Goal: Task Accomplishment & Management: Manage account settings

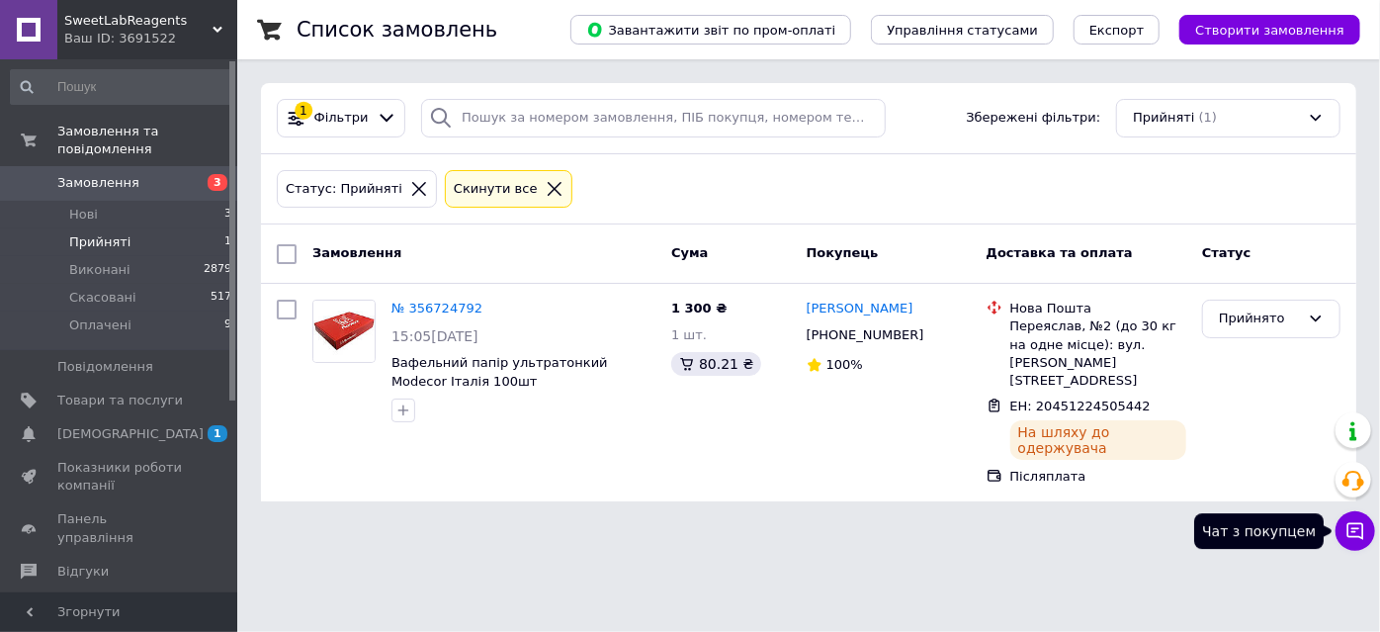
click at [1355, 524] on icon at bounding box center [1356, 531] width 20 height 20
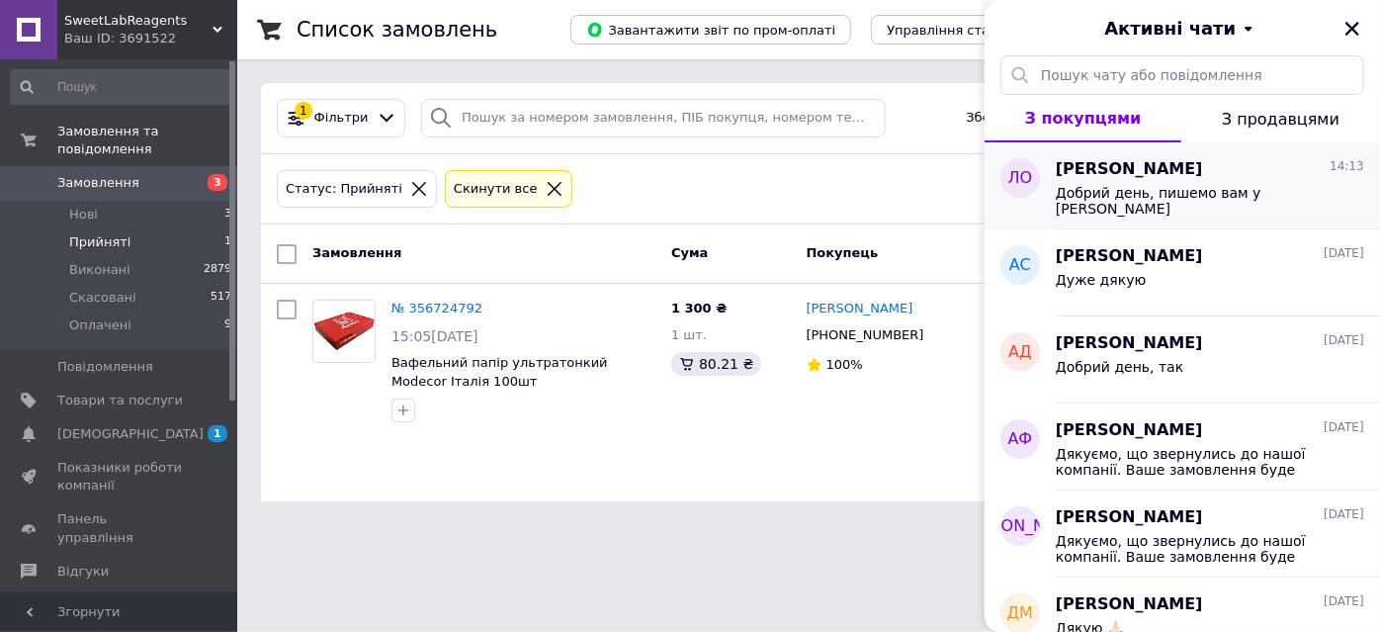
click at [1231, 207] on div "Добрий день, пишемо вам у [PERSON_NAME]" at bounding box center [1196, 201] width 281 height 32
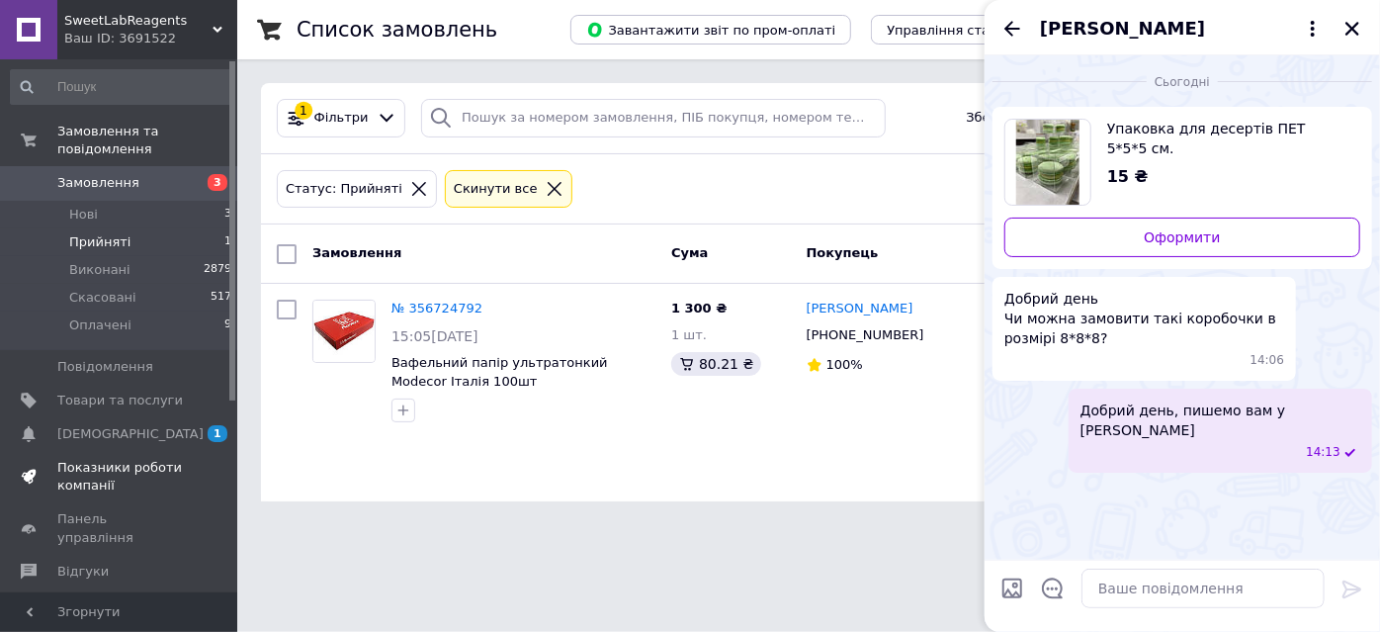
click at [145, 451] on link "Показники роботи компанії" at bounding box center [121, 476] width 243 height 51
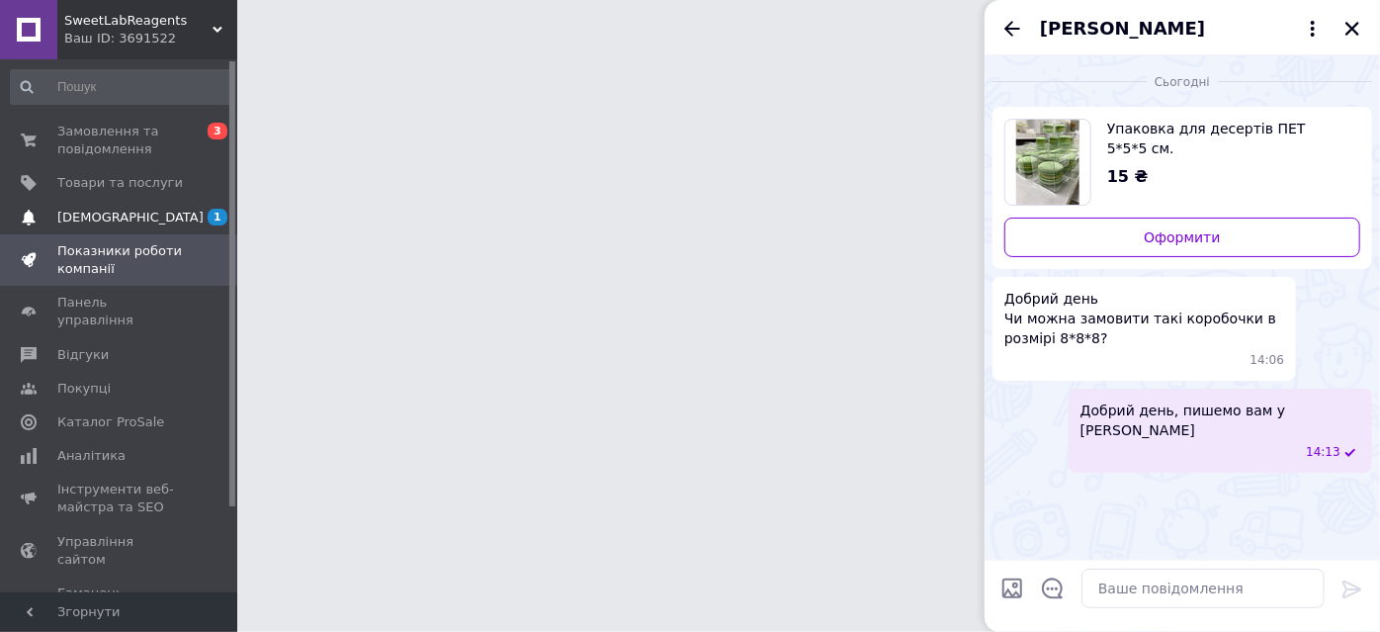
click at [110, 201] on link "[DEMOGRAPHIC_DATA] 1 0" at bounding box center [121, 218] width 243 height 34
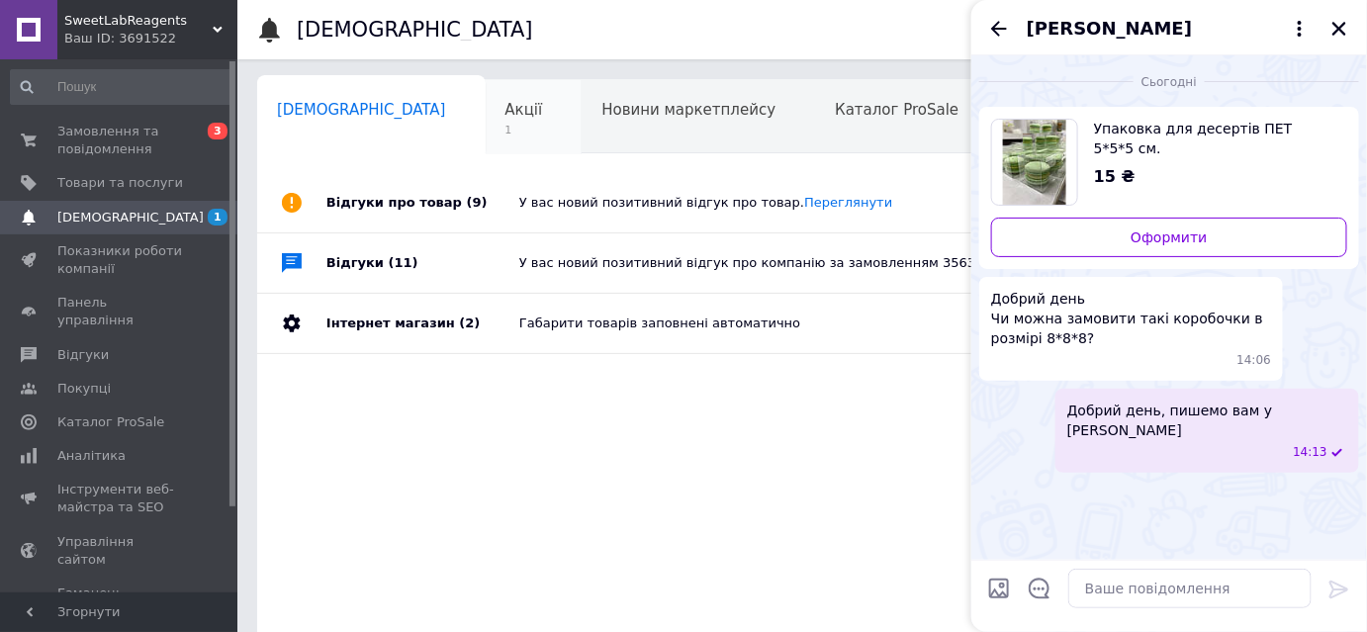
click at [486, 131] on div "Акції 1" at bounding box center [534, 117] width 97 height 75
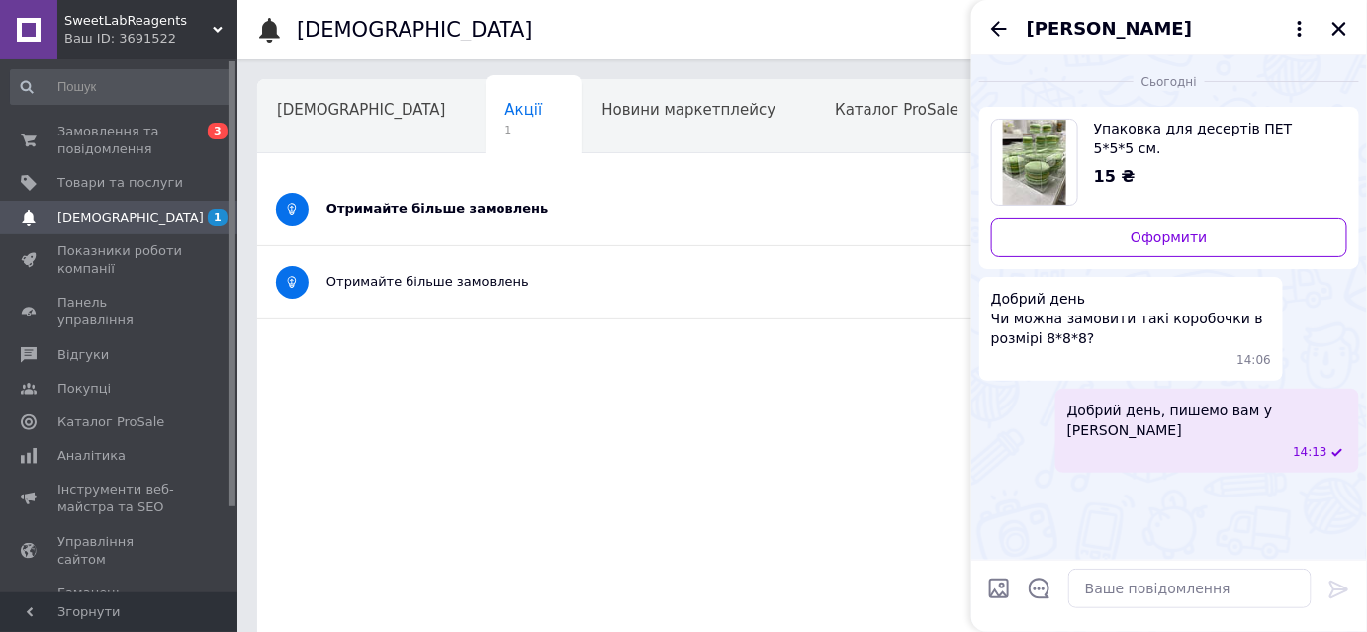
click at [482, 213] on div "Отримайте більше замовлень" at bounding box center [727, 209] width 803 height 18
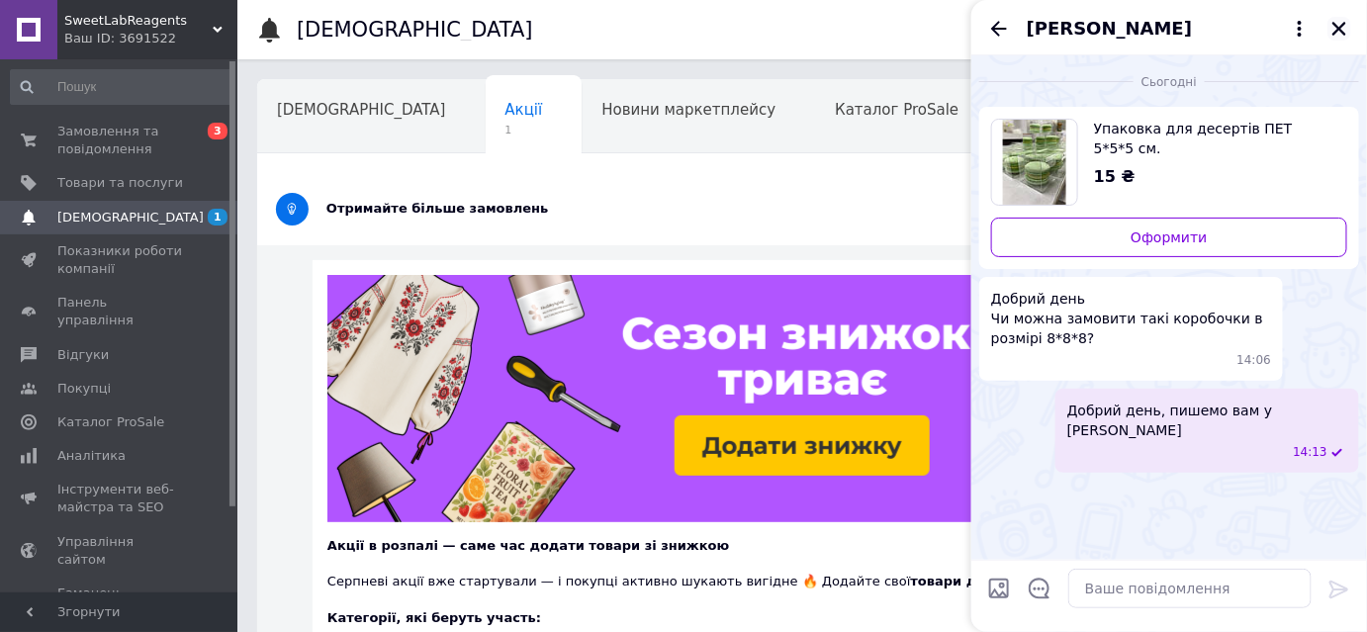
click at [1341, 26] on icon "Закрити" at bounding box center [1339, 29] width 14 height 14
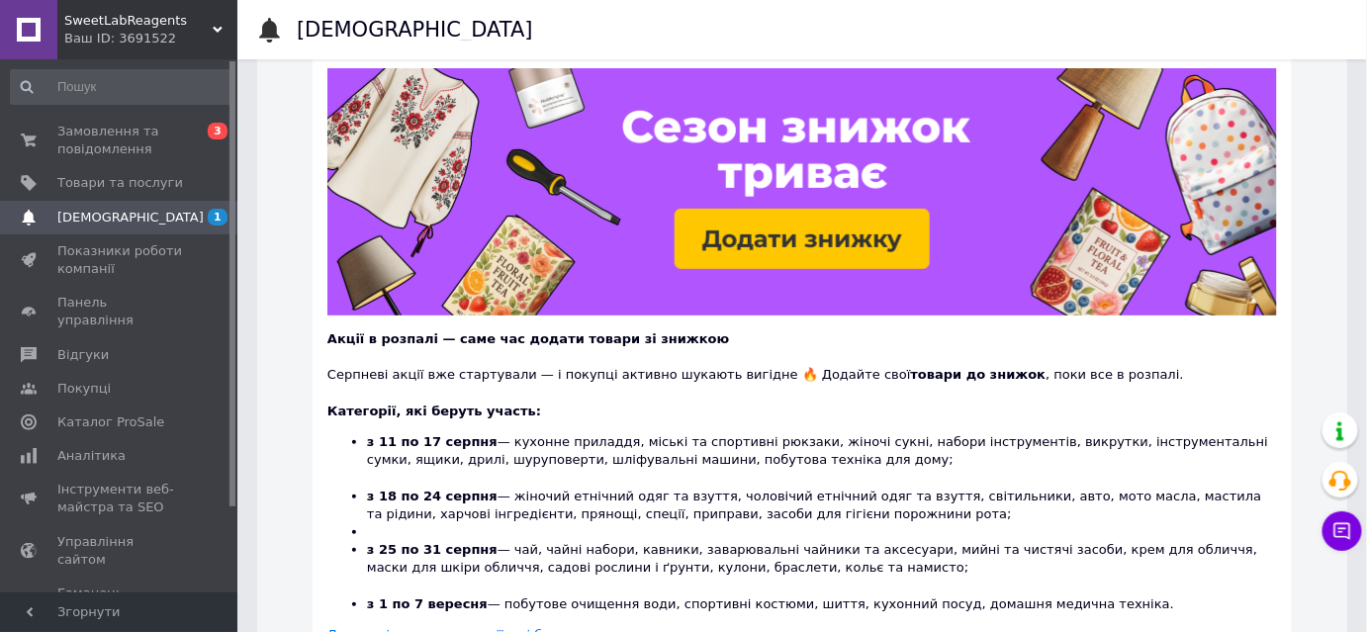
scroll to position [359, 0]
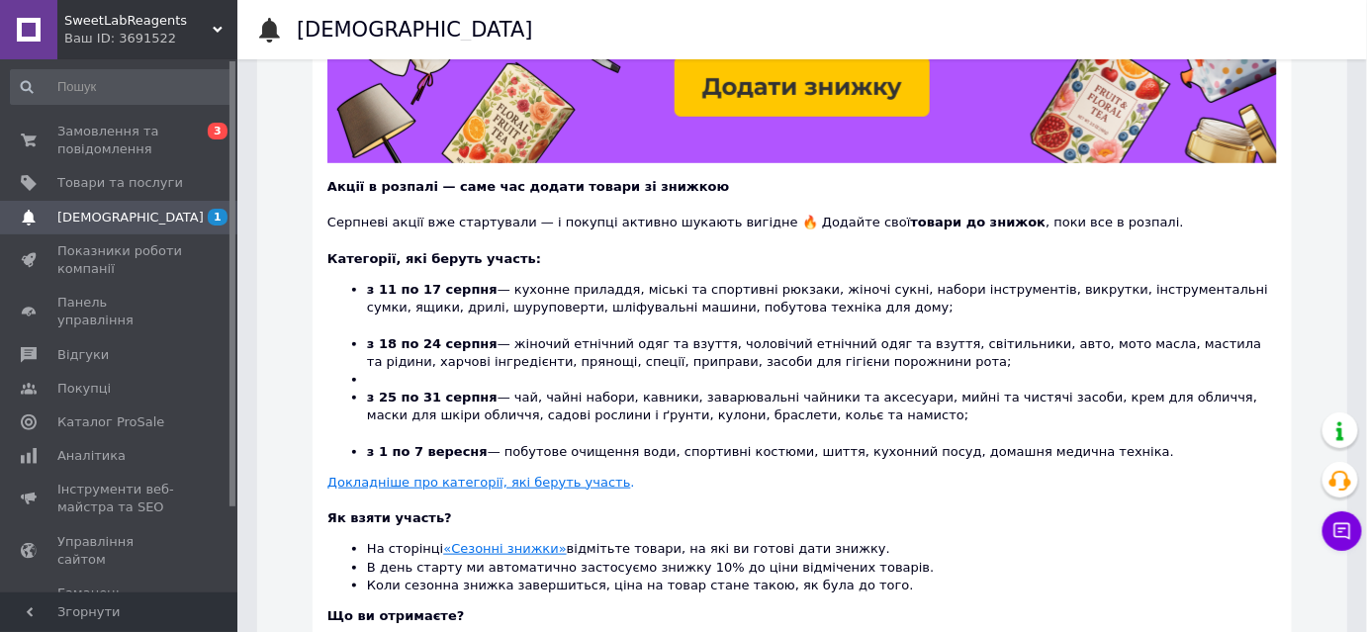
click at [77, 113] on div "Замовлення та повідомлення 0 3 Товари та послуги Сповіщення 1 Показники роботи …" at bounding box center [121, 328] width 243 height 539
click at [87, 123] on span "Замовлення та повідомлення" at bounding box center [120, 141] width 126 height 36
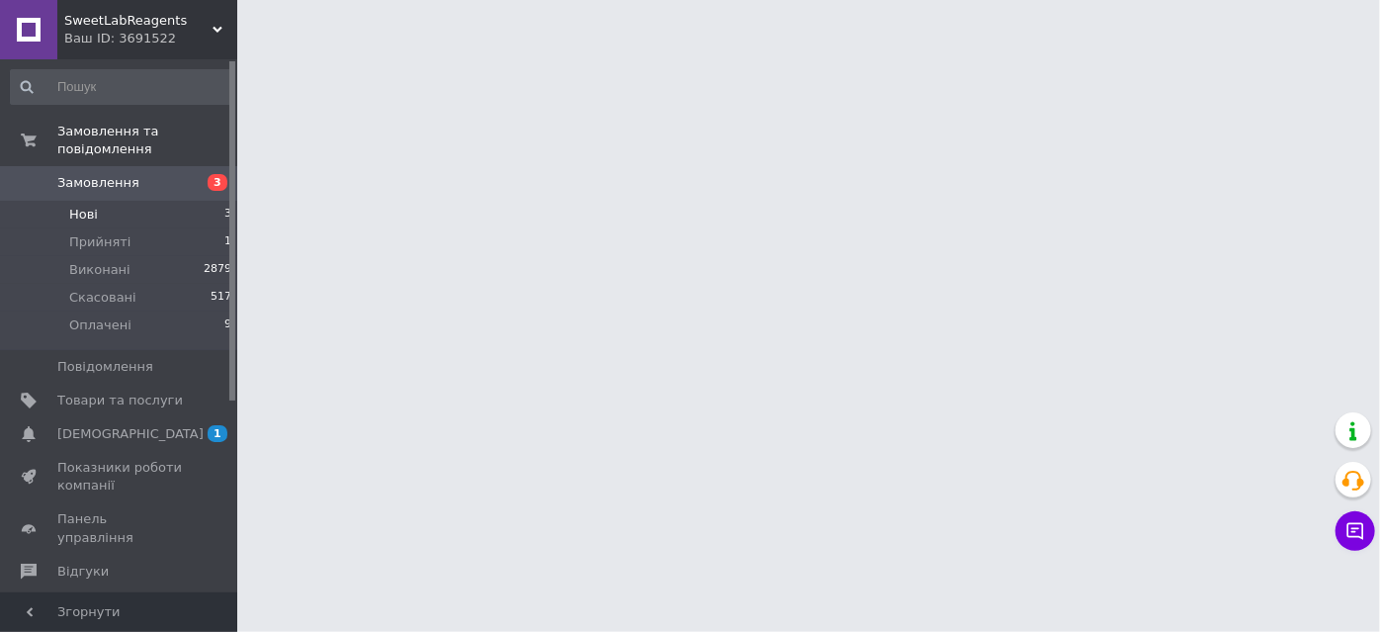
click at [92, 206] on span "Нові" at bounding box center [83, 215] width 29 height 18
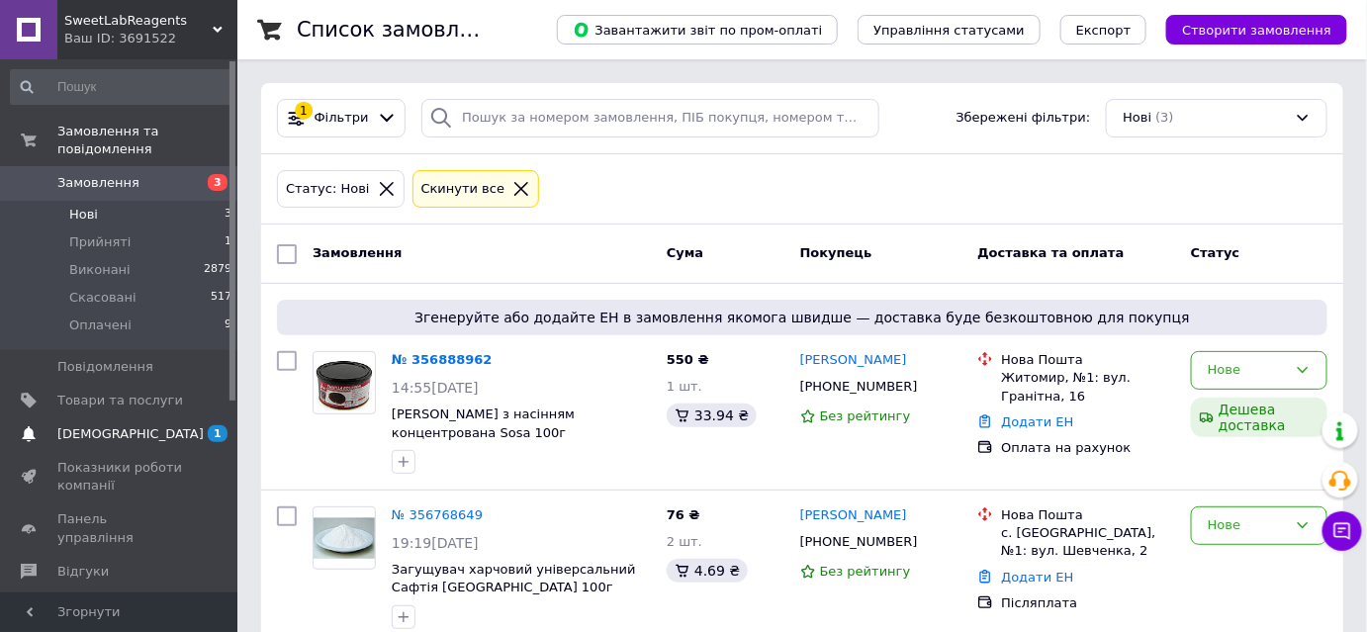
click at [134, 425] on link "[DEMOGRAPHIC_DATA] 1" at bounding box center [121, 434] width 243 height 34
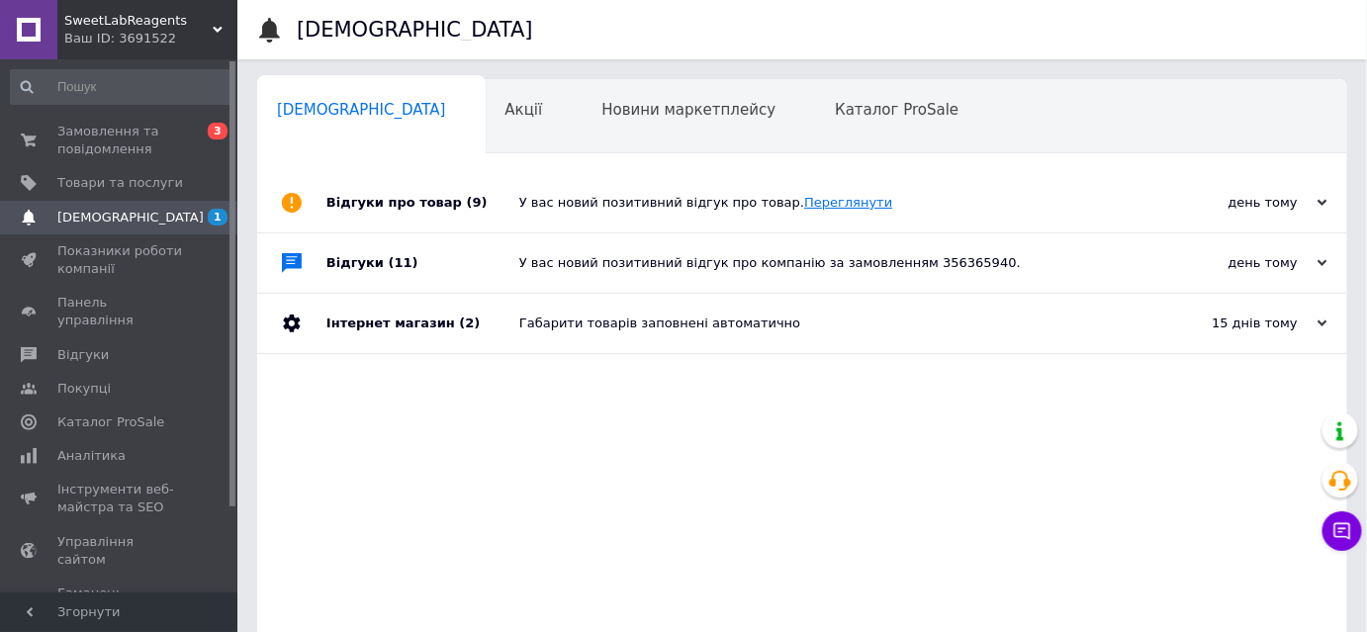
click at [812, 206] on link "Переглянути" at bounding box center [848, 202] width 88 height 15
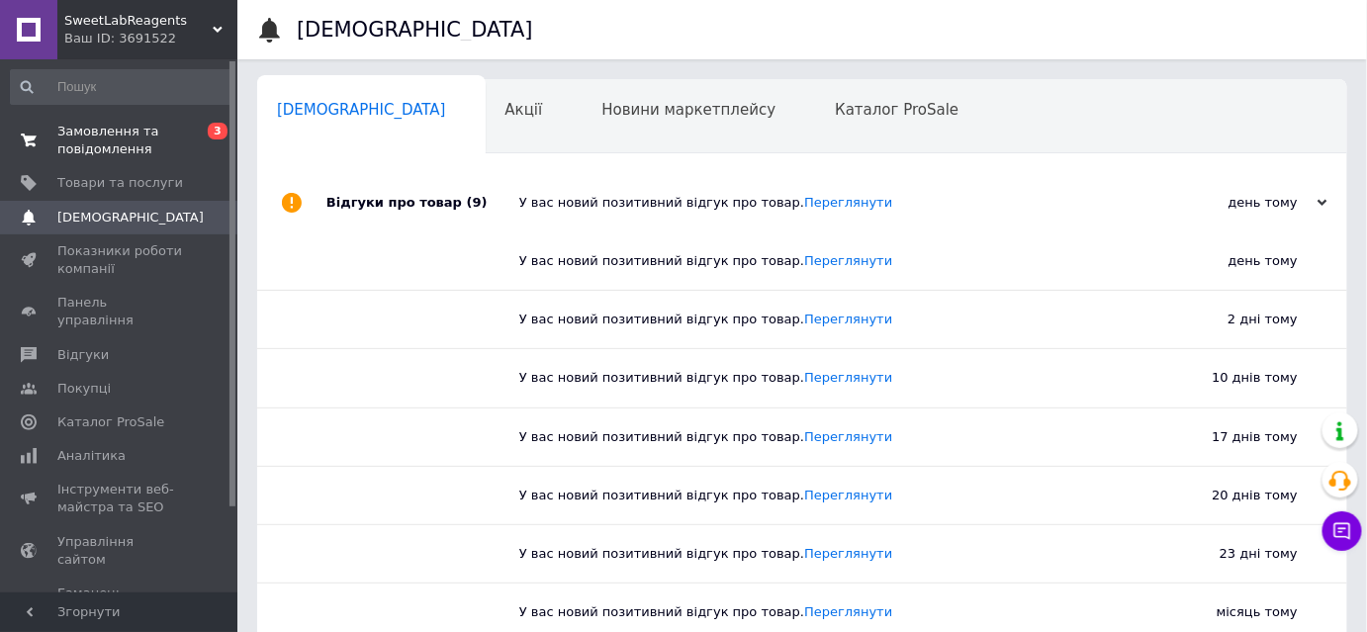
click at [113, 142] on span "Замовлення та повідомлення" at bounding box center [120, 141] width 126 height 36
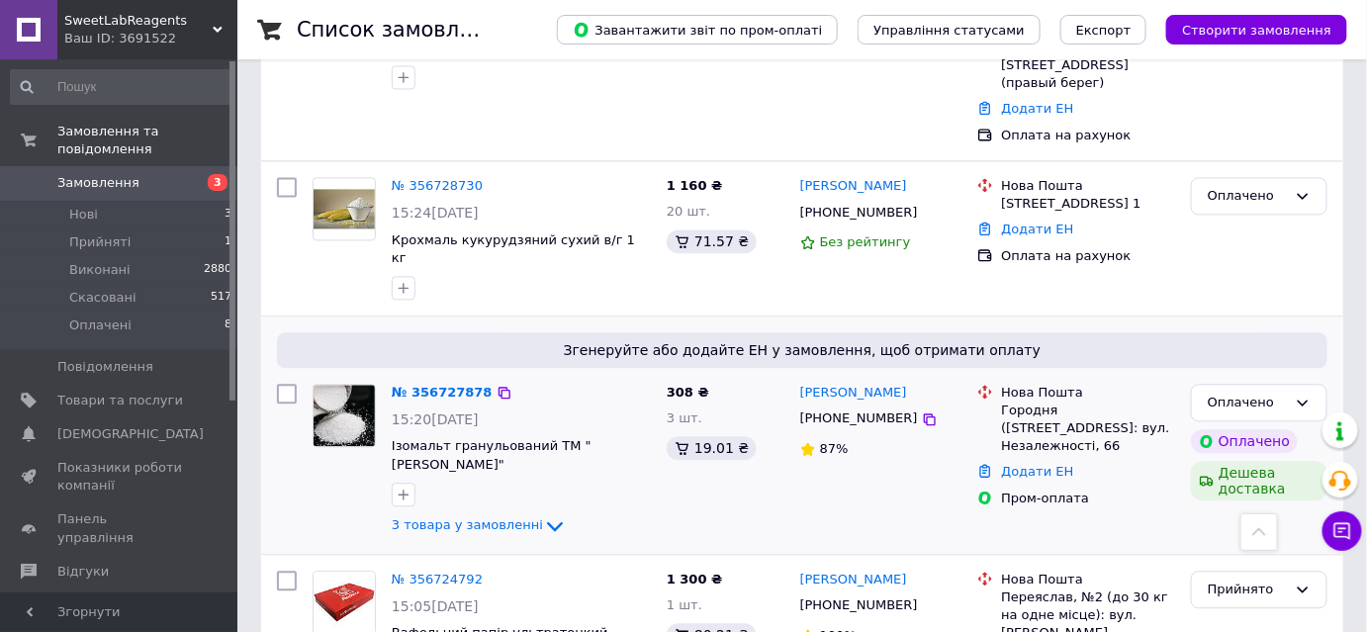
scroll to position [1438, 0]
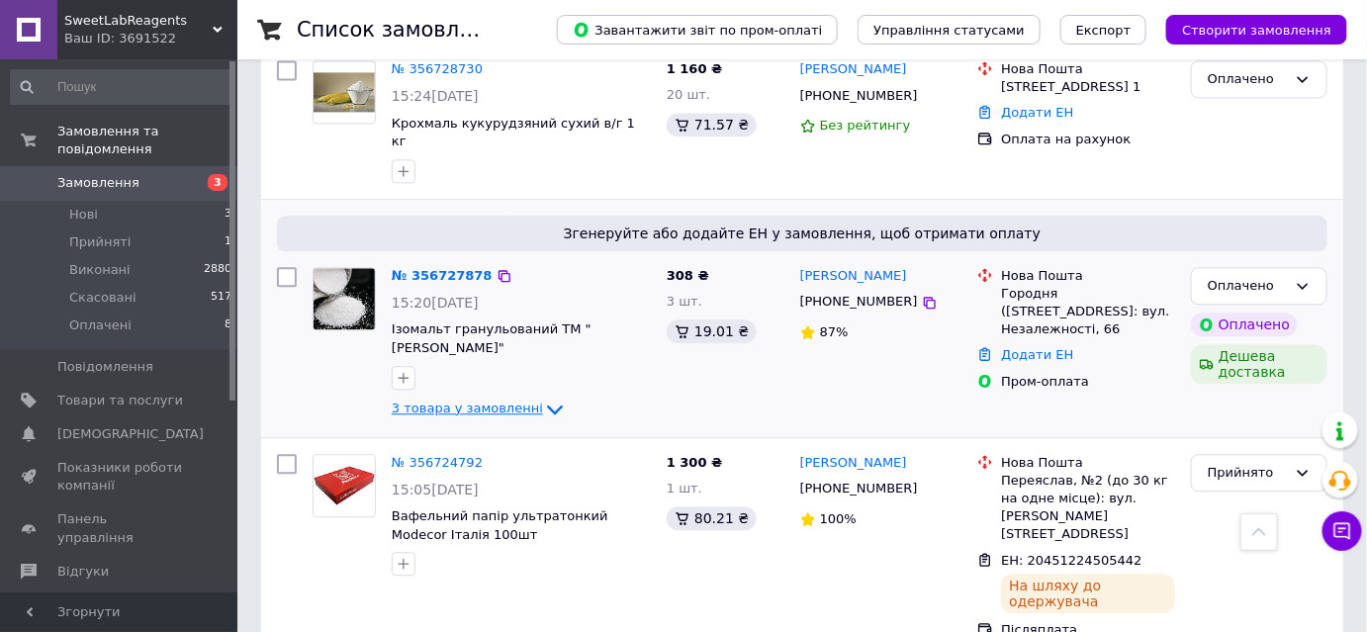
click at [500, 400] on span "3 товара у замовленні" at bounding box center [467, 407] width 151 height 15
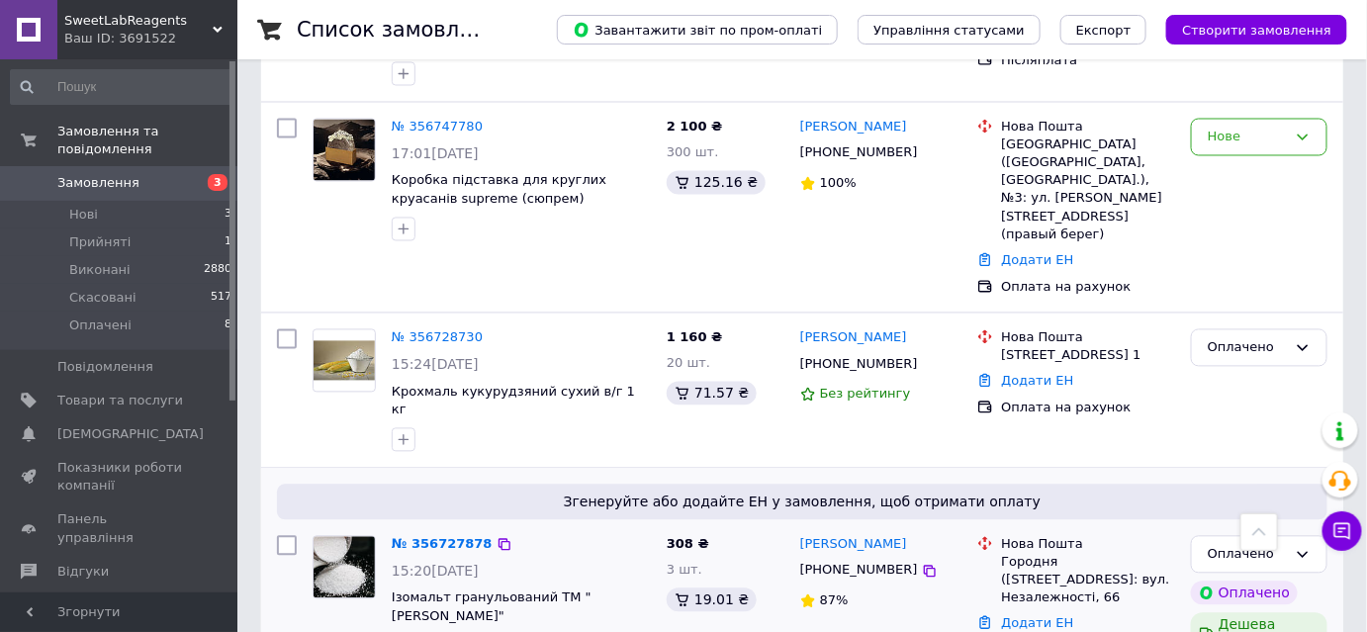
scroll to position [1168, 0]
